Goal: Communication & Community: Participate in discussion

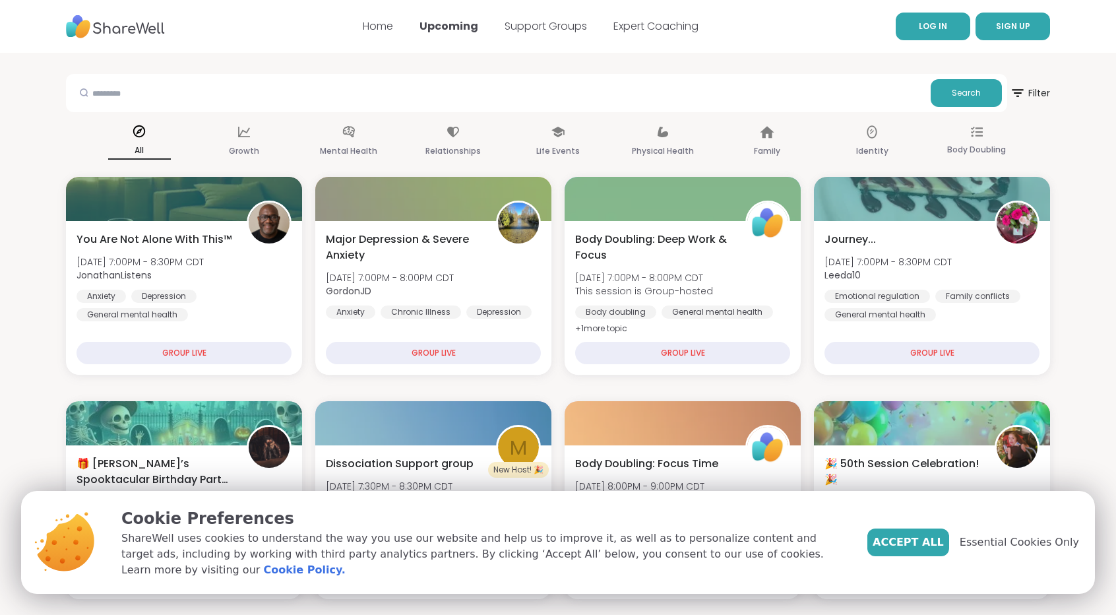
click at [940, 31] on span "LOG IN" at bounding box center [933, 25] width 28 height 11
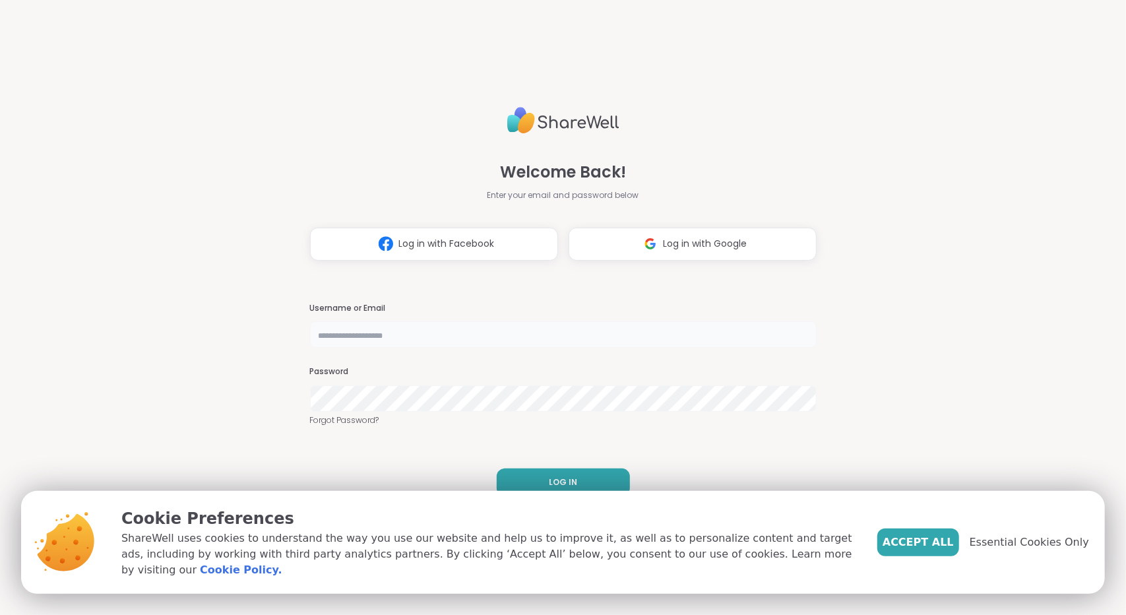
type input "**********"
click at [579, 475] on button "LOG IN" at bounding box center [563, 482] width 133 height 28
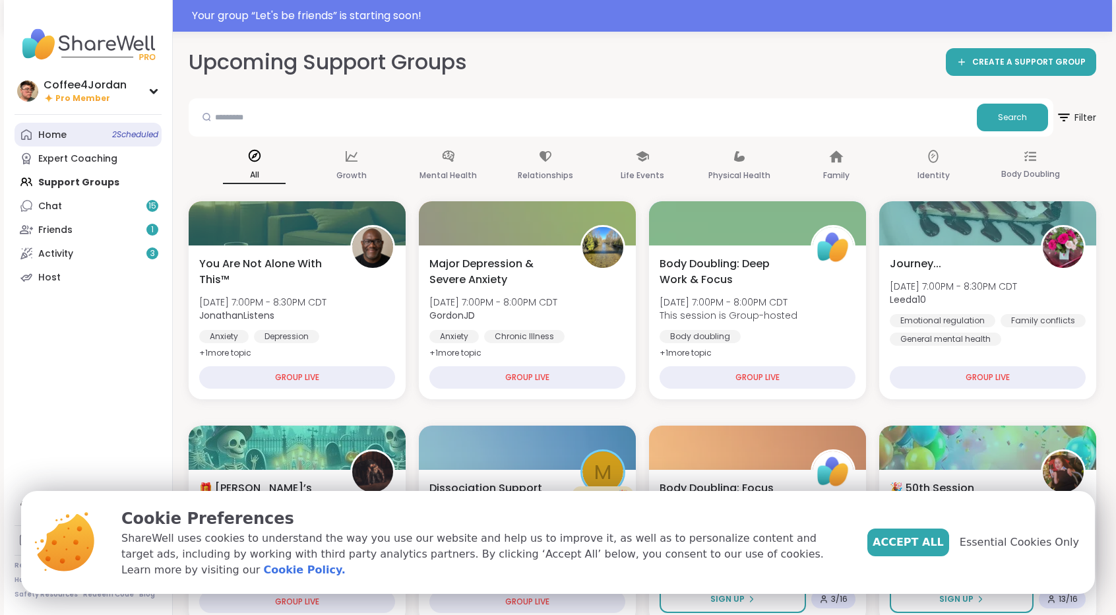
click at [82, 138] on link "Home 2 Scheduled" at bounding box center [88, 135] width 147 height 24
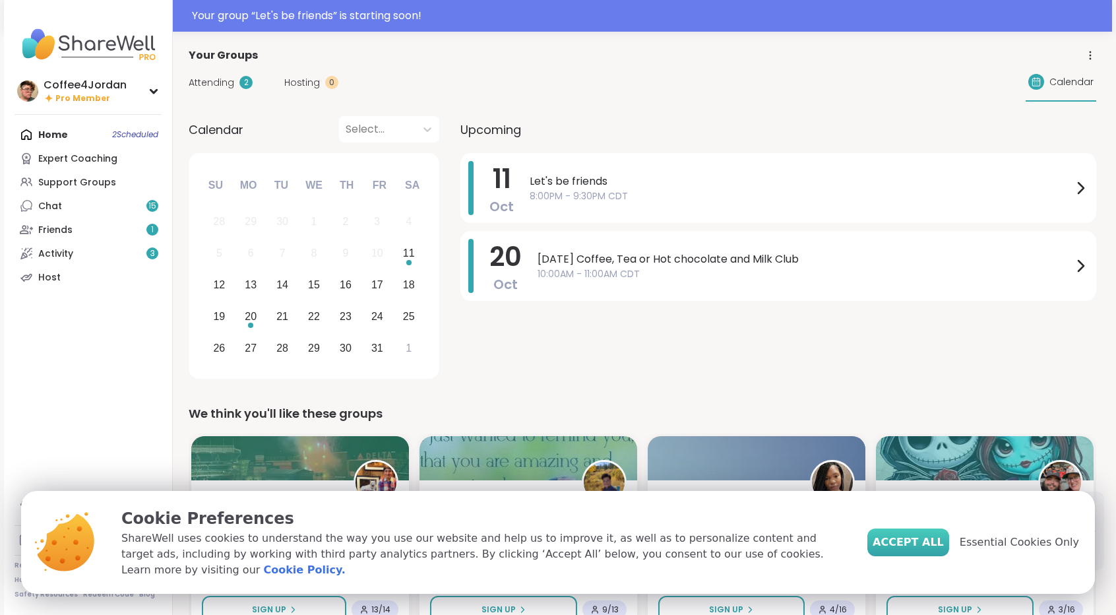
click at [916, 548] on span "Accept All" at bounding box center [907, 542] width 71 height 16
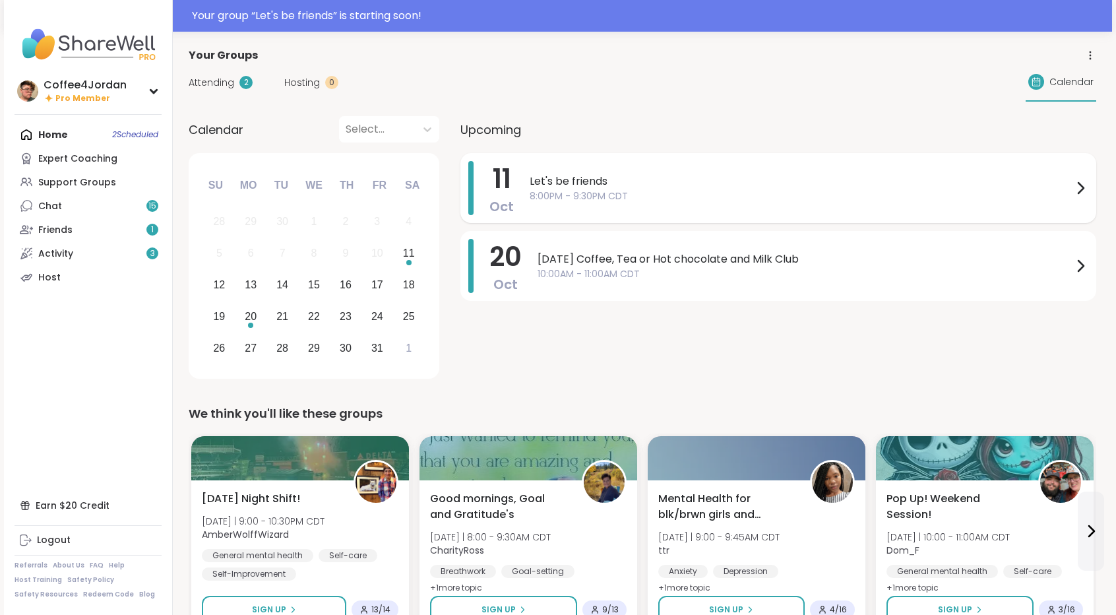
click at [601, 176] on span "Let's be friends" at bounding box center [800, 181] width 543 height 16
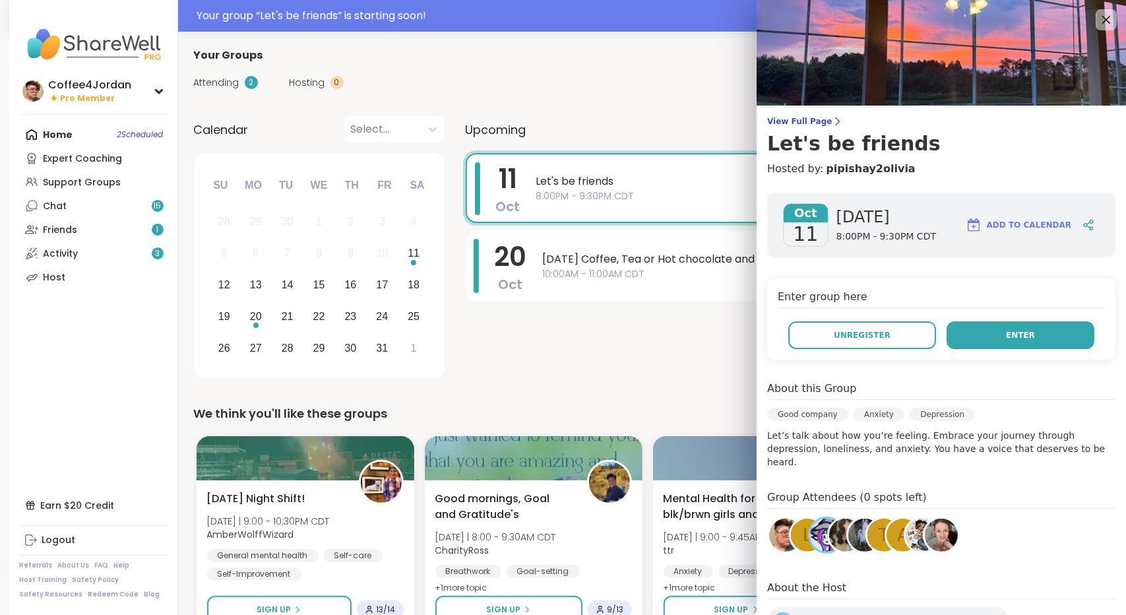
click at [1026, 343] on button "Enter" at bounding box center [1020, 335] width 148 height 28
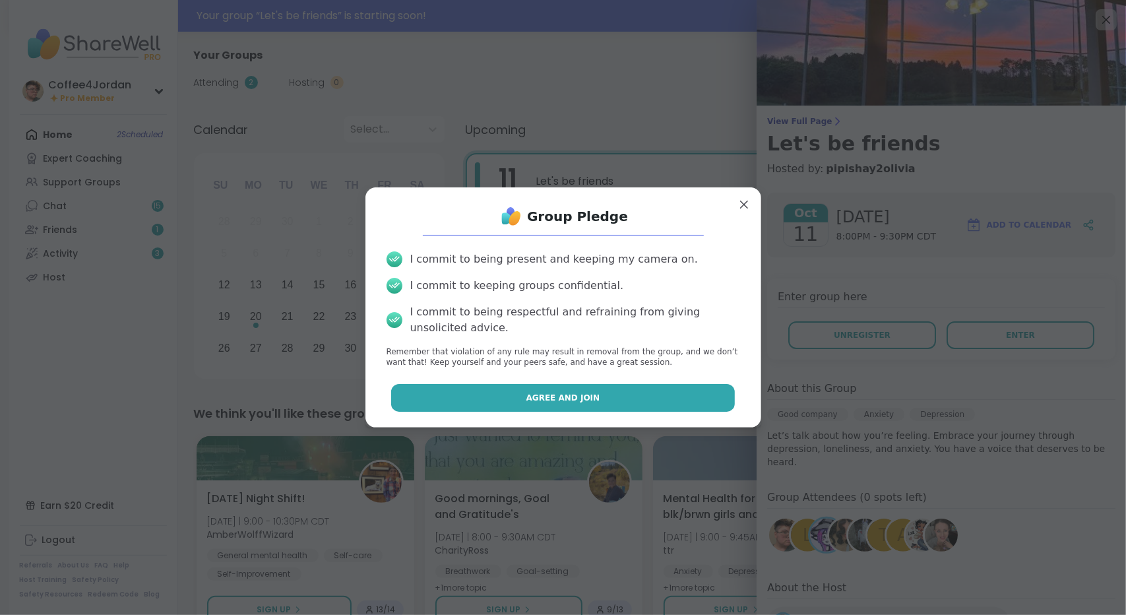
click at [659, 394] on button "Agree and Join" at bounding box center [563, 398] width 344 height 28
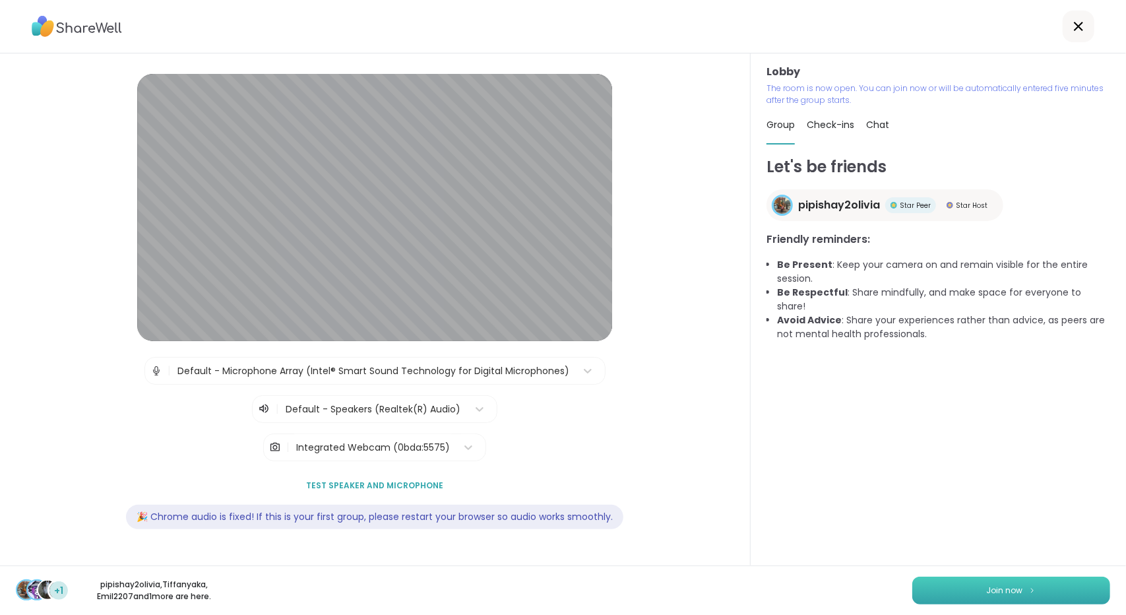
click at [986, 593] on span "Join now" at bounding box center [1004, 590] width 36 height 12
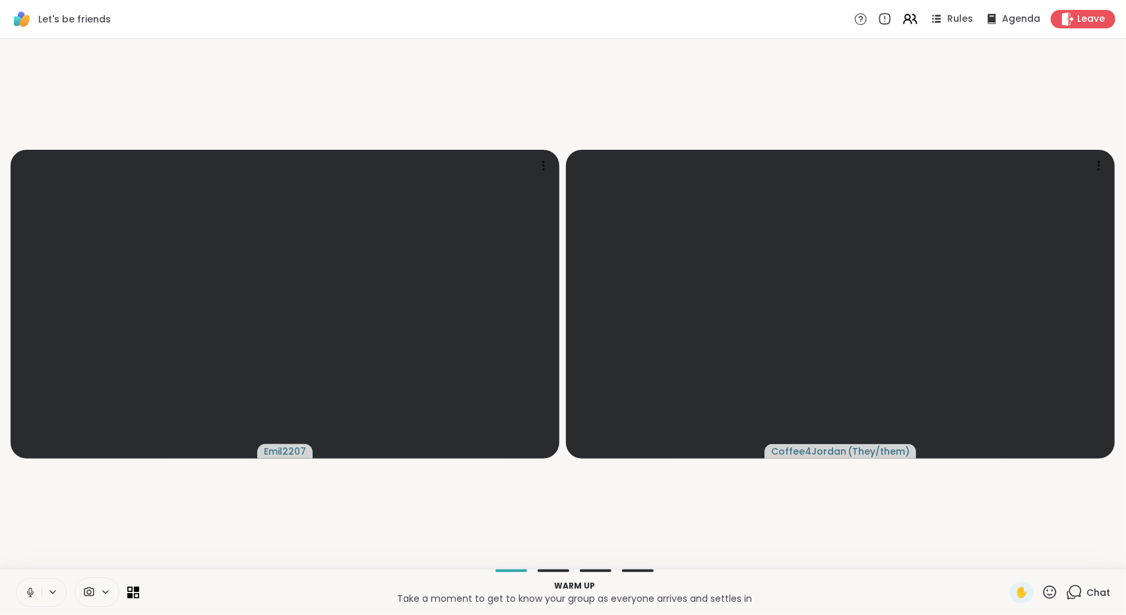
click at [25, 592] on icon at bounding box center [30, 592] width 12 height 12
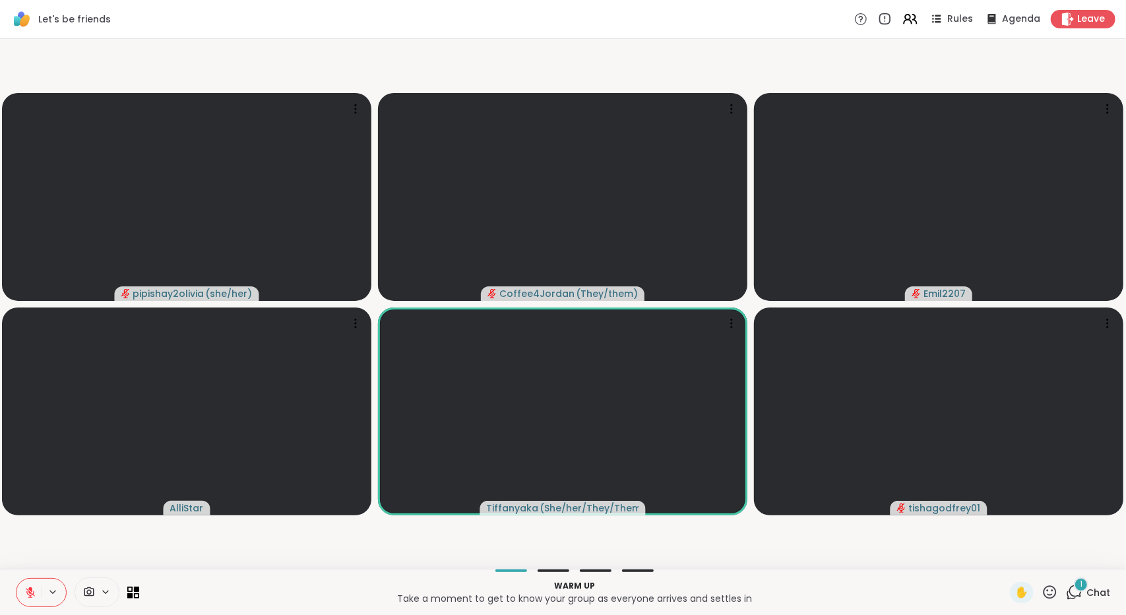
click at [1086, 597] on span "Chat" at bounding box center [1098, 592] width 24 height 13
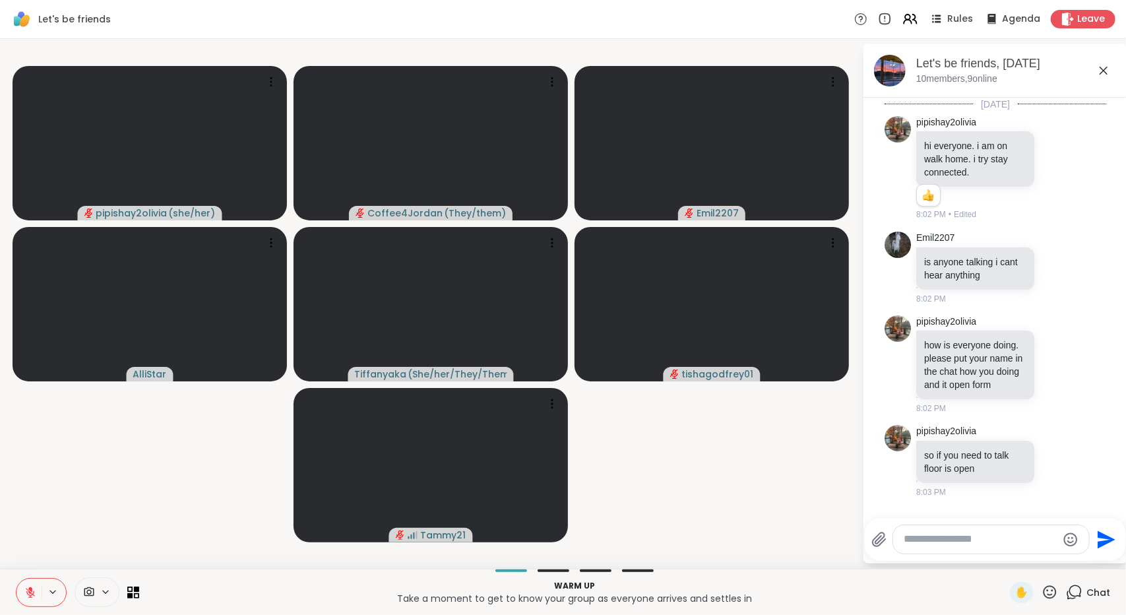
click at [964, 539] on textarea "Type your message" at bounding box center [980, 539] width 154 height 14
type textarea "**********"
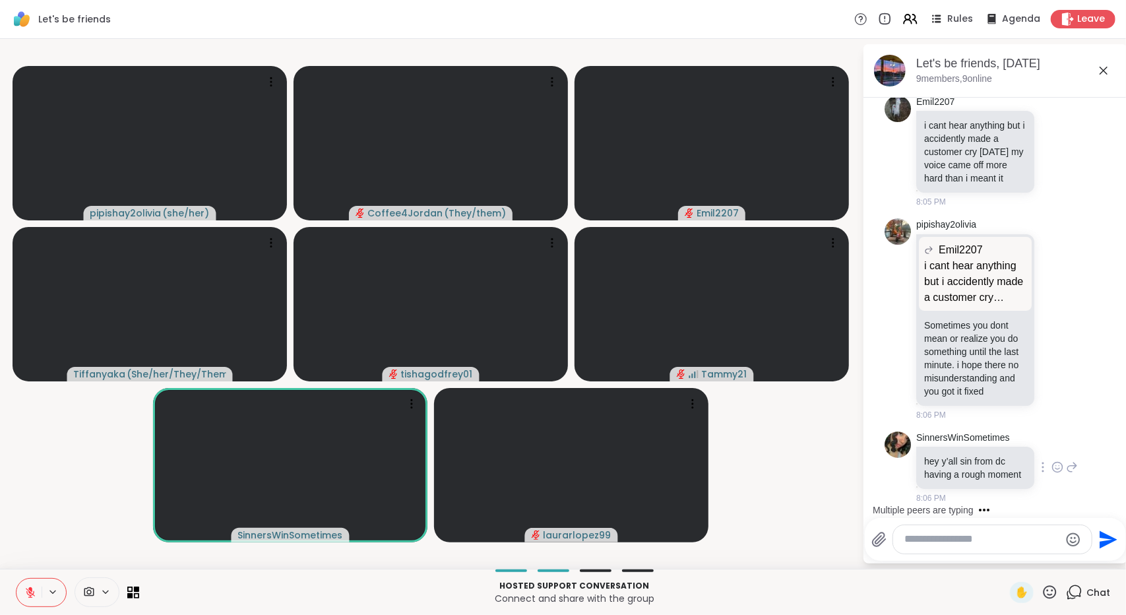
scroll to position [820, 0]
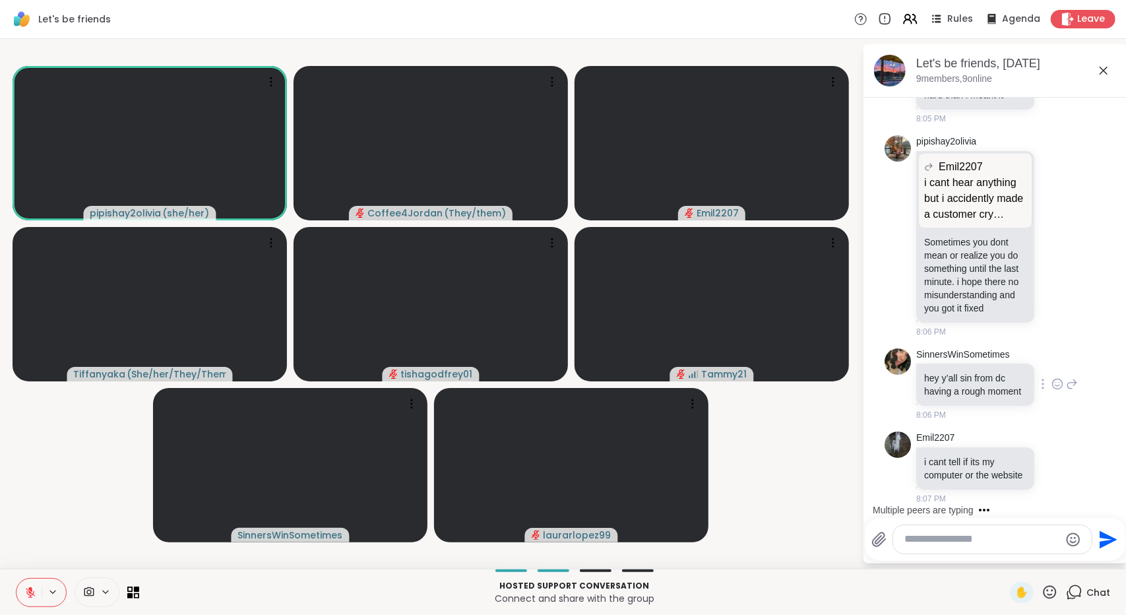
click at [1051, 464] on icon at bounding box center [1057, 467] width 12 height 13
click at [725, 486] on video-player-container "pipishay2olivia ( she/her ) Coffee4Jordan ( They/them ) Emil2207 [PERSON_NAME] …" at bounding box center [431, 303] width 846 height 519
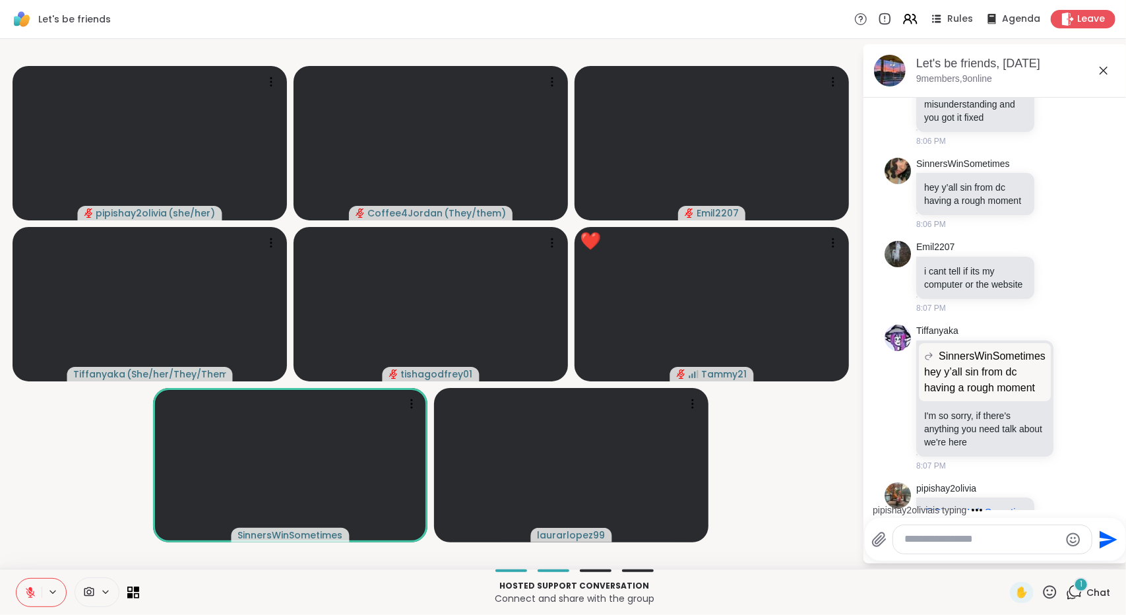
scroll to position [1060, 0]
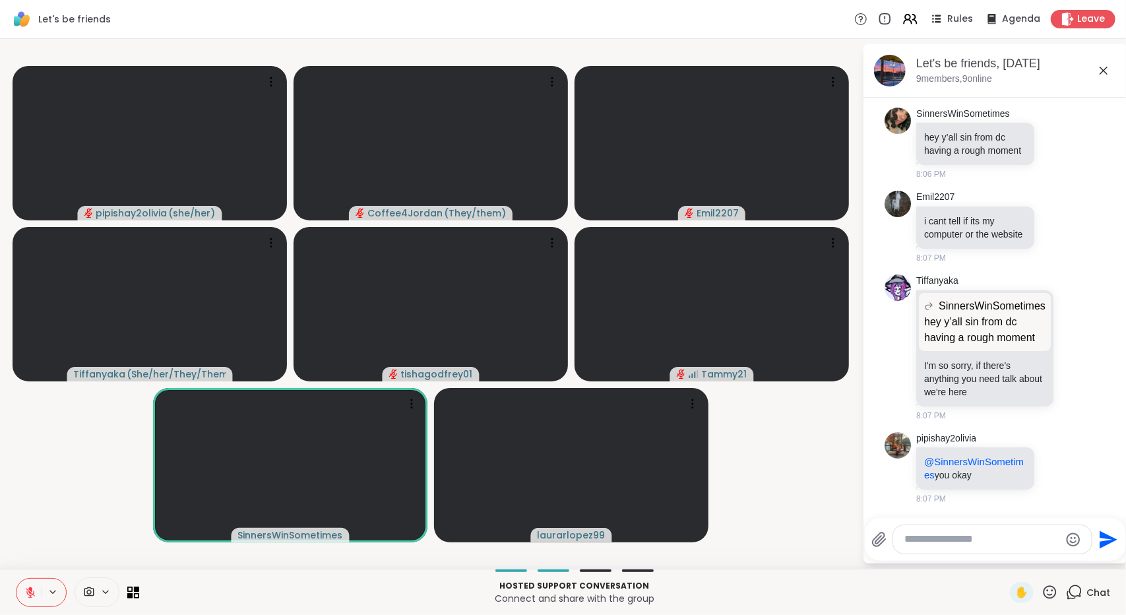
click at [818, 533] on video-player-container "pipishay2olivia ( she/her ) Coffee4Jordan ( They/them ) Emil2207 [PERSON_NAME] …" at bounding box center [431, 303] width 846 height 519
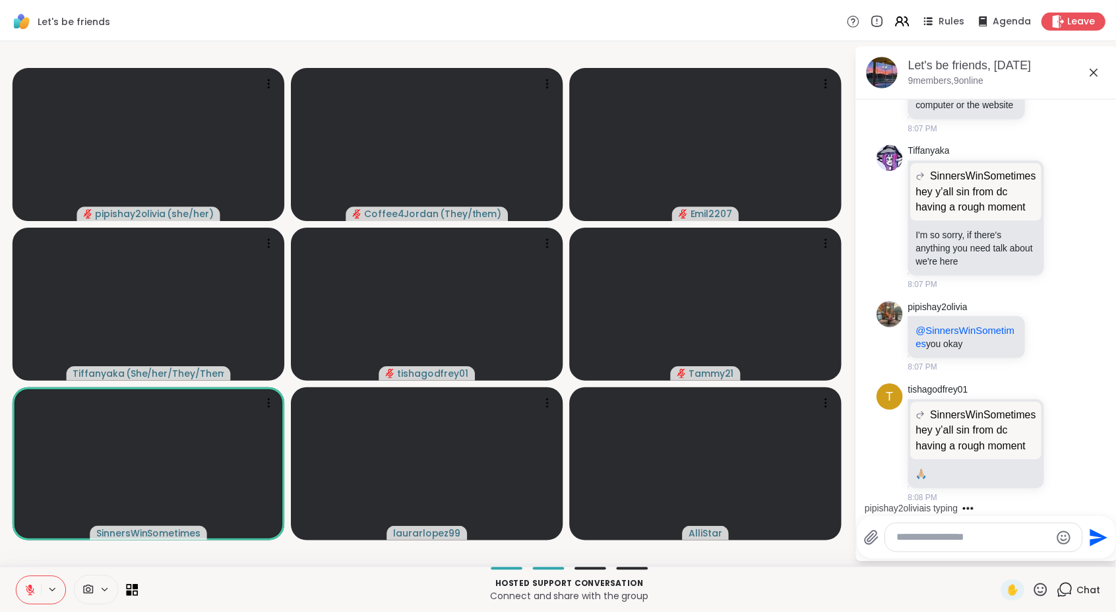
scroll to position [1286, 0]
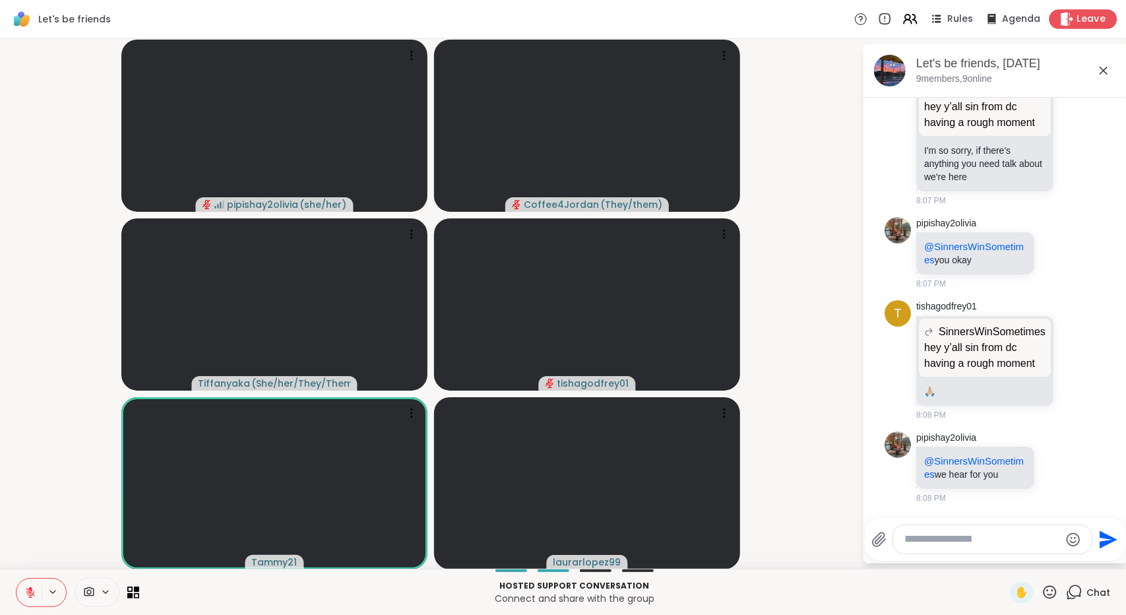
click at [1075, 11] on div "Leave" at bounding box center [1083, 18] width 68 height 19
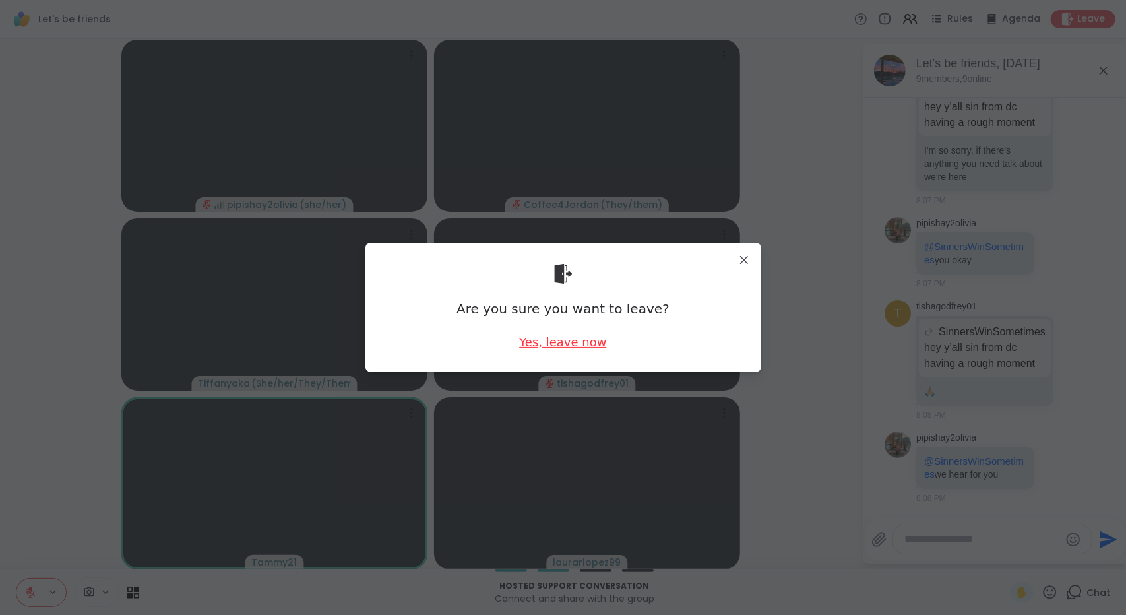
click at [560, 344] on div "Yes, leave now" at bounding box center [562, 342] width 87 height 16
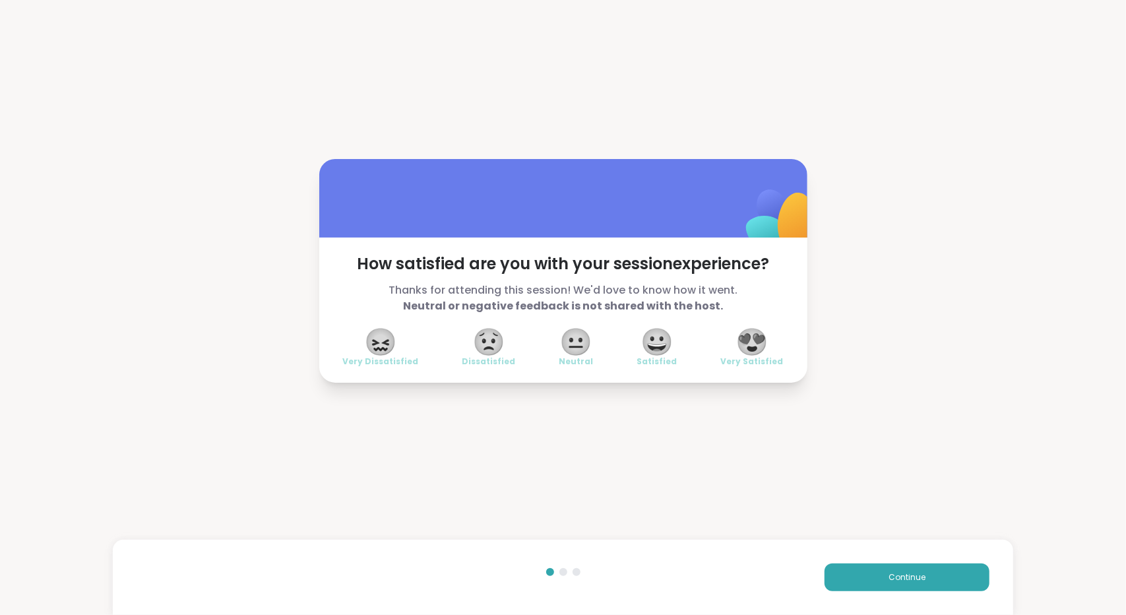
click at [903, 595] on div "Continue" at bounding box center [563, 576] width 901 height 75
click at [922, 584] on button "Continue" at bounding box center [906, 577] width 165 height 28
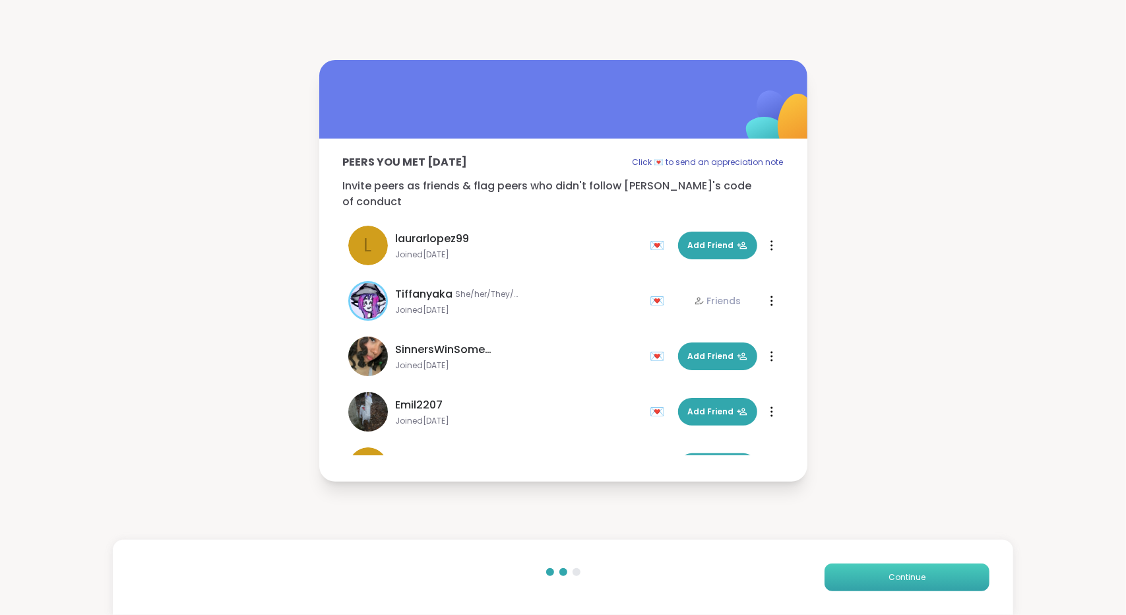
click at [922, 584] on button "Continue" at bounding box center [906, 577] width 165 height 28
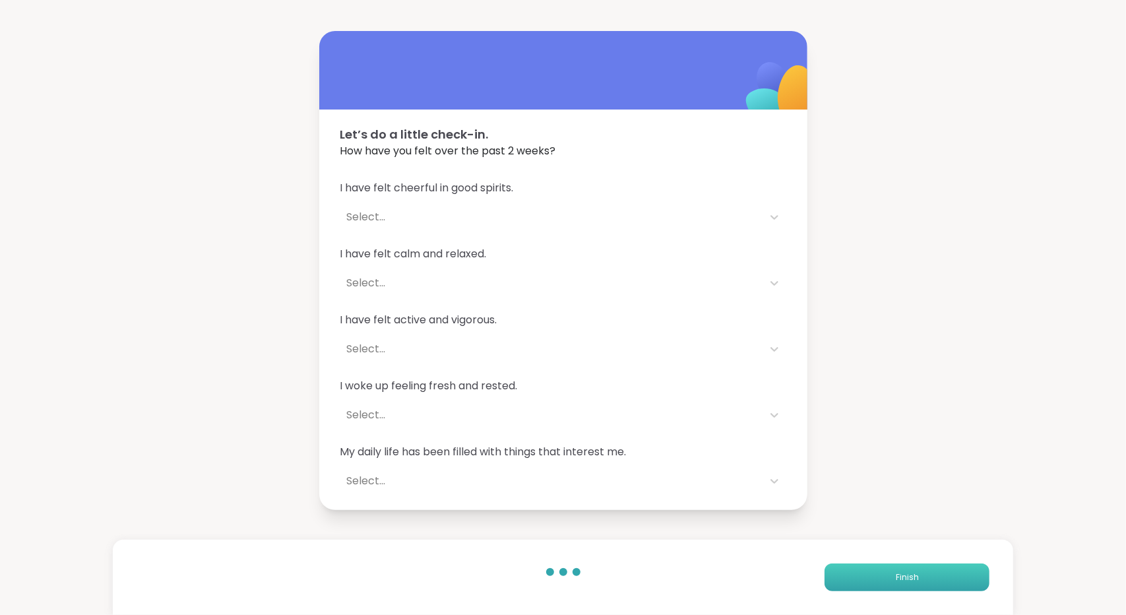
click at [922, 584] on button "Finish" at bounding box center [906, 577] width 165 height 28
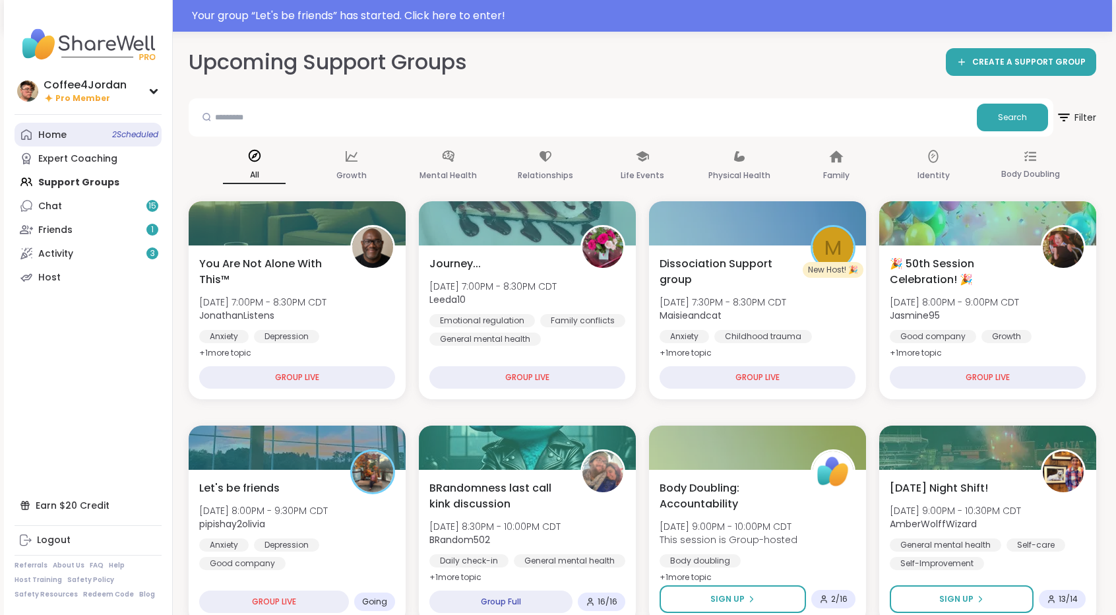
click at [129, 134] on span "2 Scheduled" at bounding box center [135, 134] width 46 height 11
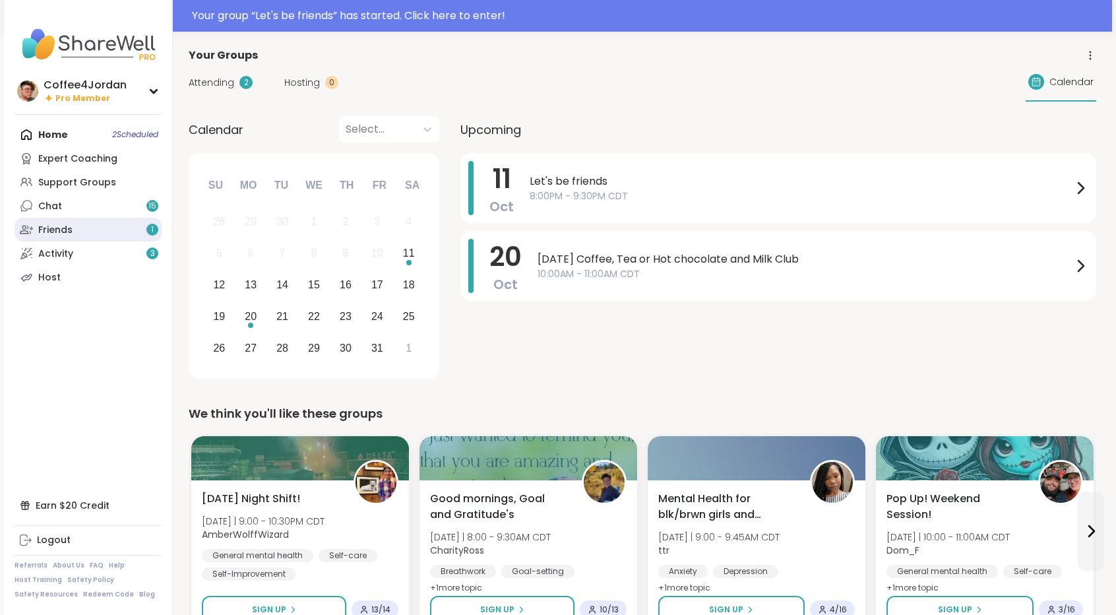
click at [109, 233] on link "Friends 1" at bounding box center [88, 230] width 147 height 24
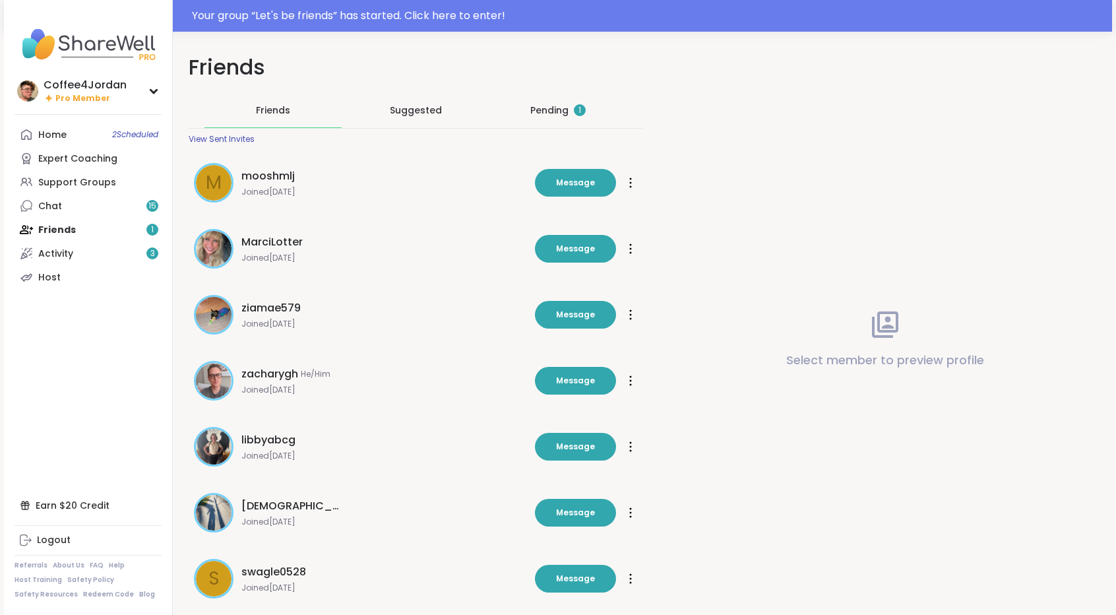
click at [572, 114] on div "Pending 1" at bounding box center [557, 110] width 55 height 13
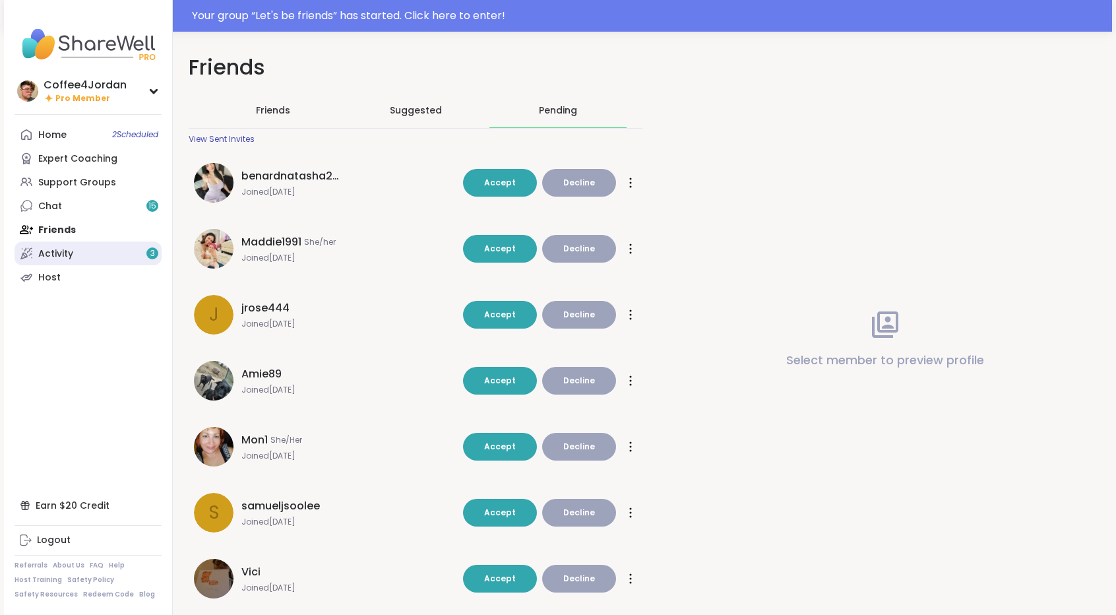
click at [102, 253] on link "Activity 3" at bounding box center [88, 253] width 147 height 24
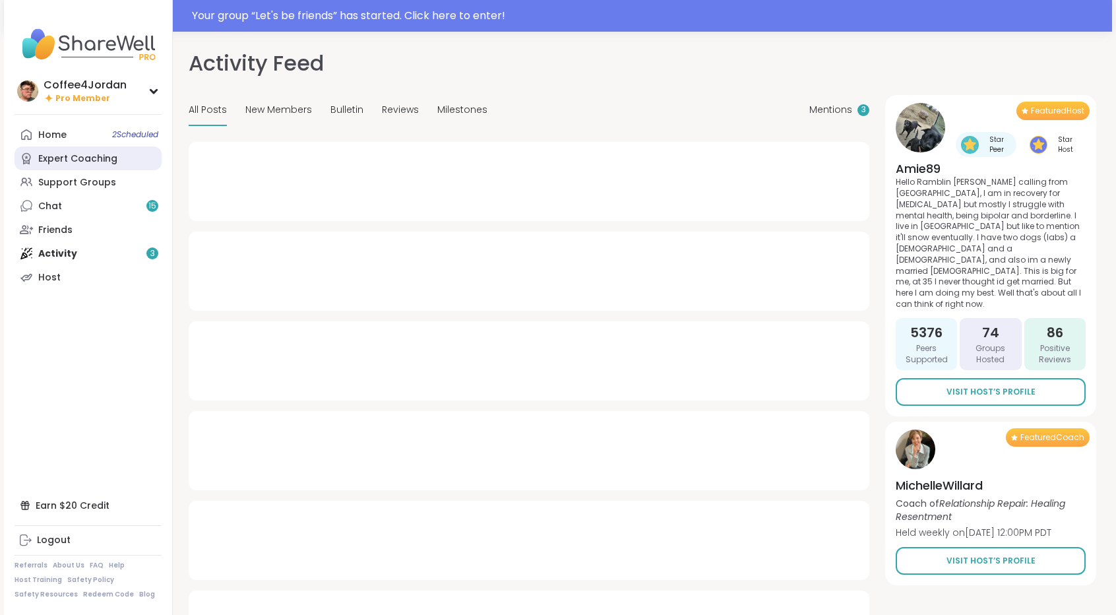
type textarea "*"
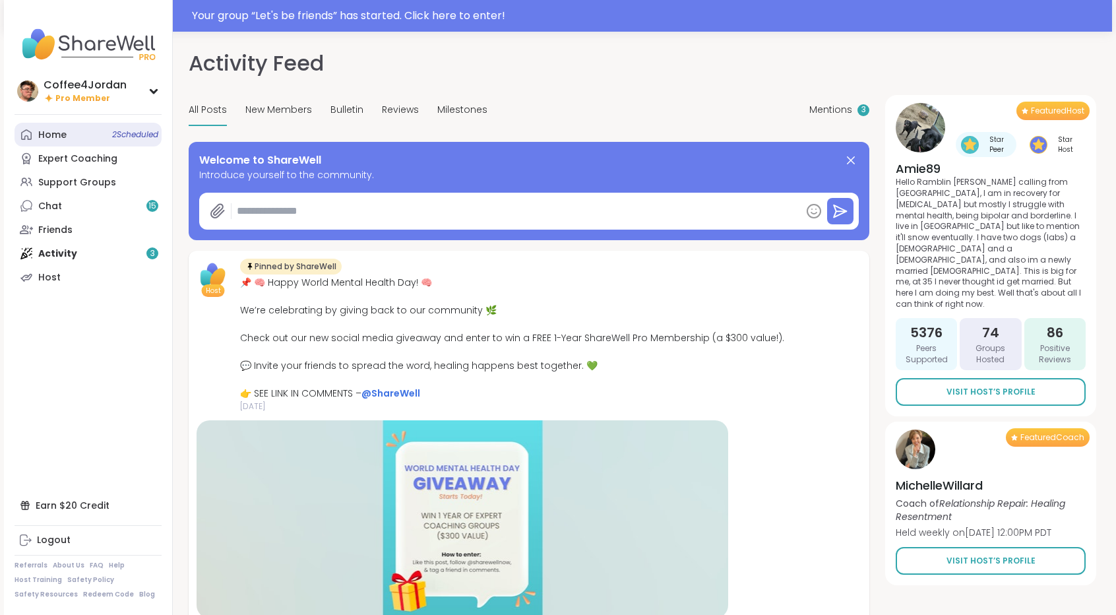
click at [98, 138] on link "Home 2 Scheduled" at bounding box center [88, 135] width 147 height 24
